Goal: Transaction & Acquisition: Purchase product/service

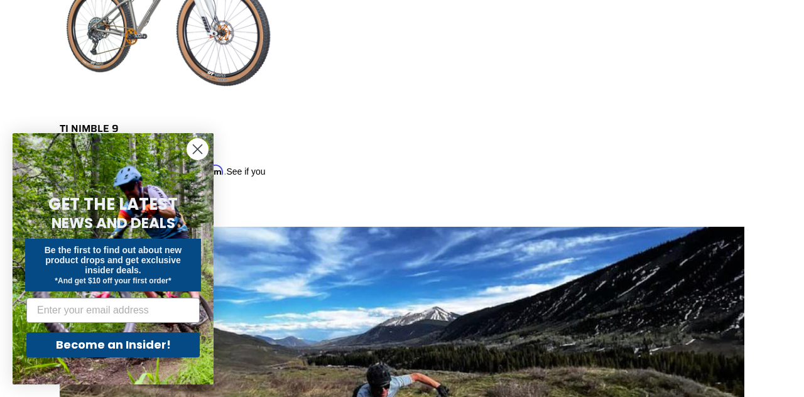
scroll to position [795, 0]
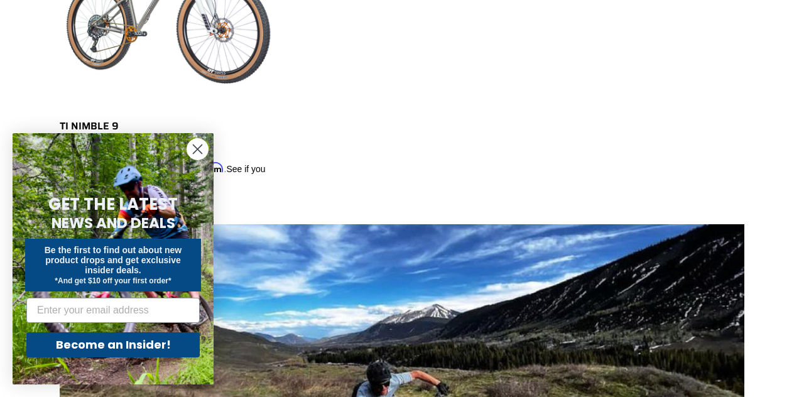
click at [194, 154] on icon "Close dialog" at bounding box center [197, 149] width 9 height 9
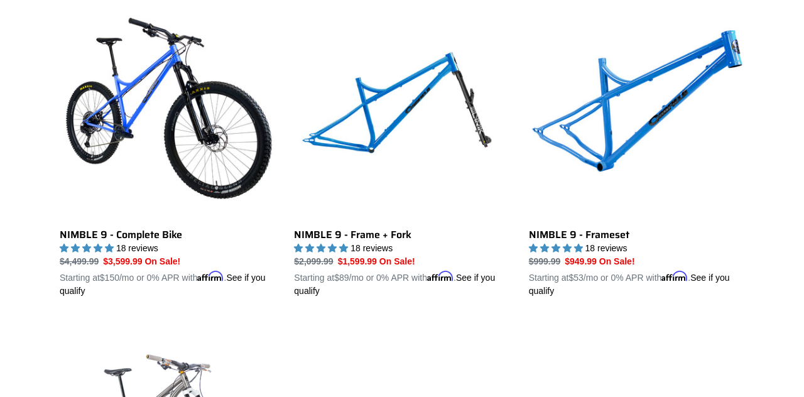
scroll to position [366, 0]
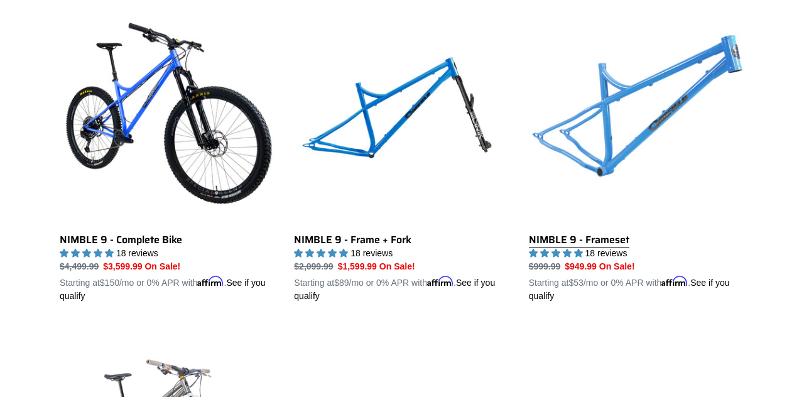
click at [611, 163] on link "NIMBLE 9 - Frameset" at bounding box center [636, 156] width 215 height 294
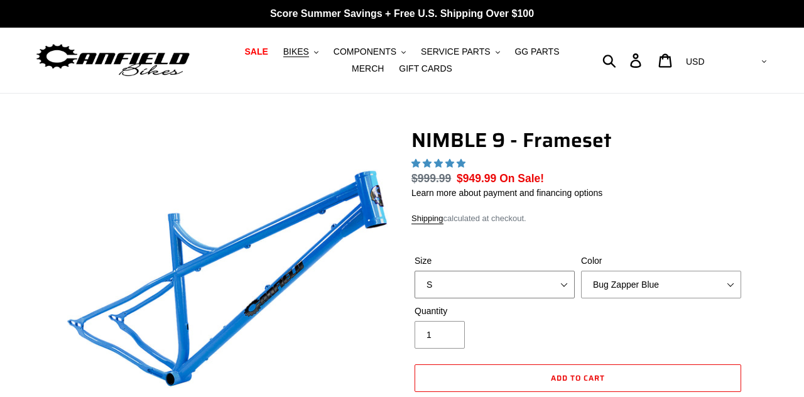
click at [568, 290] on select "S M L XL" at bounding box center [495, 285] width 160 height 28
select select "highest-rating"
select select "L"
click at [415, 271] on select "S M L XL" at bounding box center [495, 285] width 160 height 28
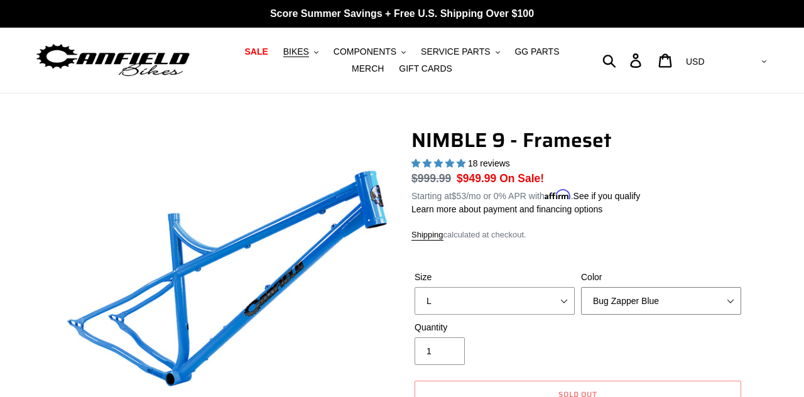
click at [732, 301] on select "Bug Zapper Blue Purple Haze -Sold Out Galaxy Black" at bounding box center [661, 301] width 160 height 28
select select "Galaxy Black"
click at [581, 287] on select "Bug Zapper Blue Purple Haze -Sold Out Galaxy Black" at bounding box center [661, 301] width 160 height 28
